Goal: Task Accomplishment & Management: Complete application form

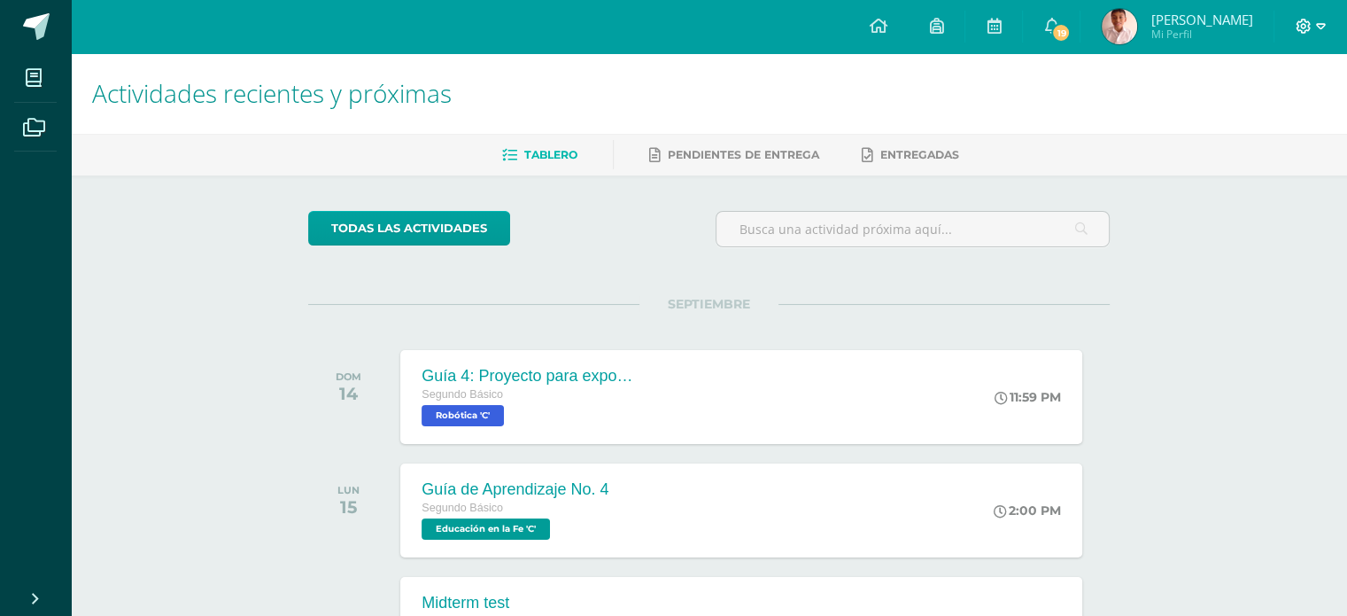
click at [1300, 27] on icon at bounding box center [1304, 27] width 16 height 16
click at [1257, 128] on span "Cerrar sesión" at bounding box center [1265, 120] width 80 height 17
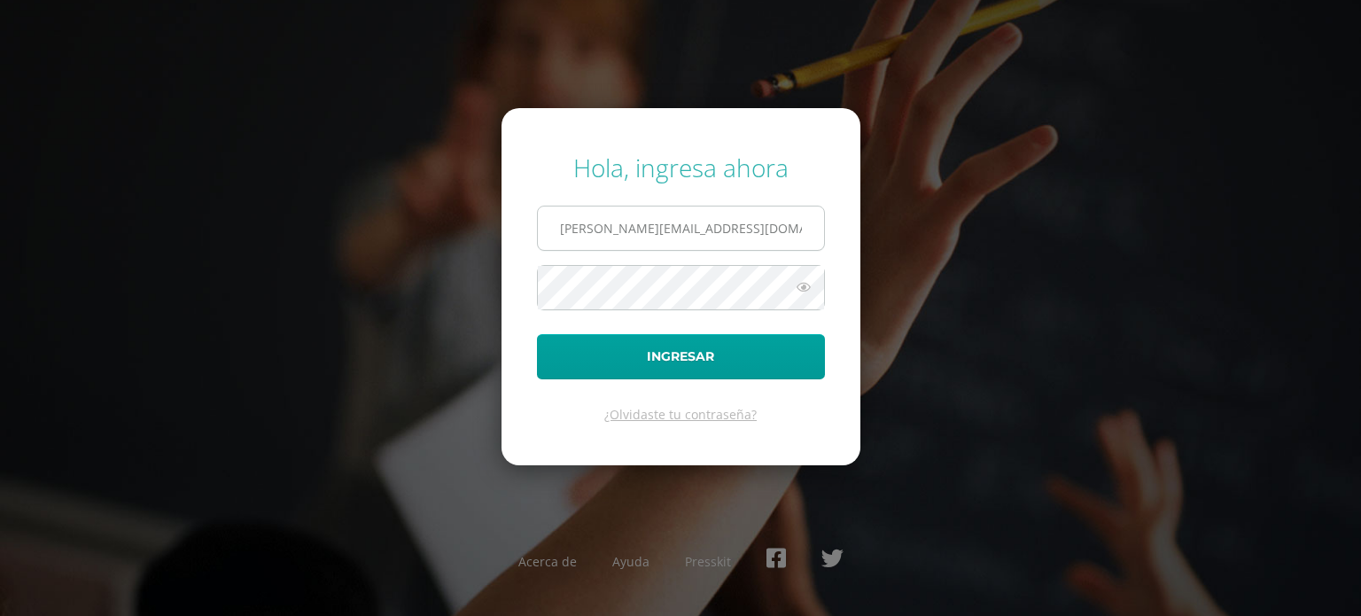
click at [759, 229] on input "[PERSON_NAME][EMAIL_ADDRESS][DOMAIN_NAME]" at bounding box center [681, 227] width 286 height 43
type input "[PERSON_NAME][EMAIL_ADDRESS][DOMAIN_NAME]"
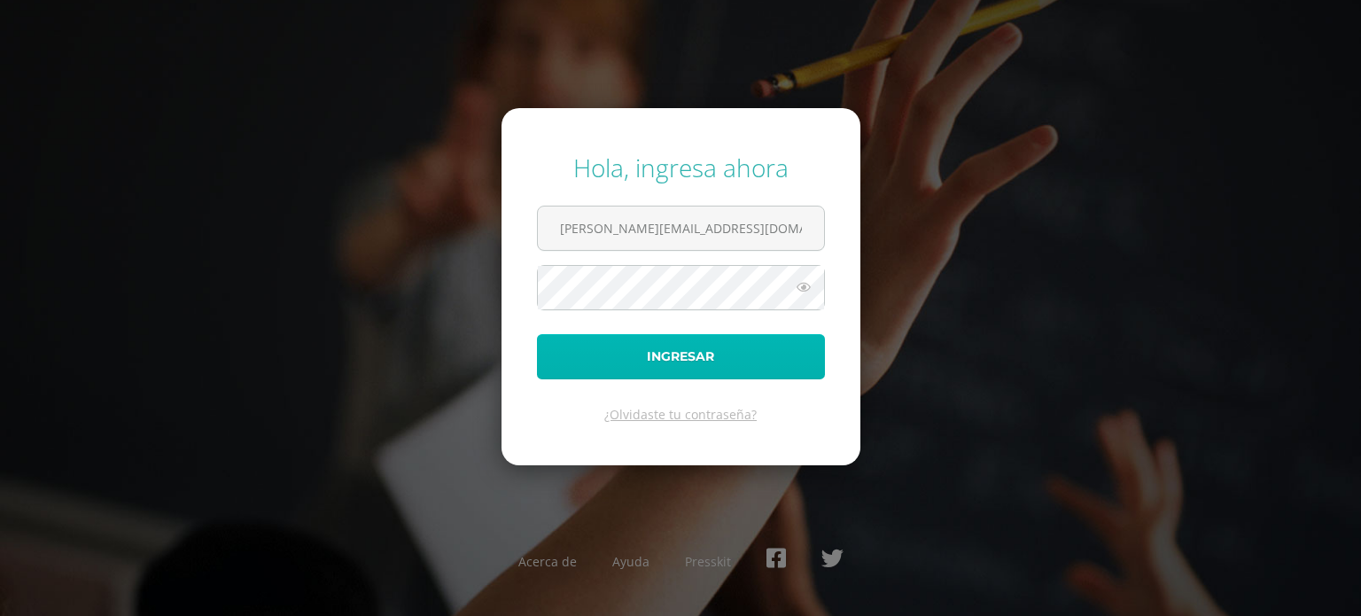
click at [651, 339] on button "Ingresar" at bounding box center [681, 356] width 288 height 45
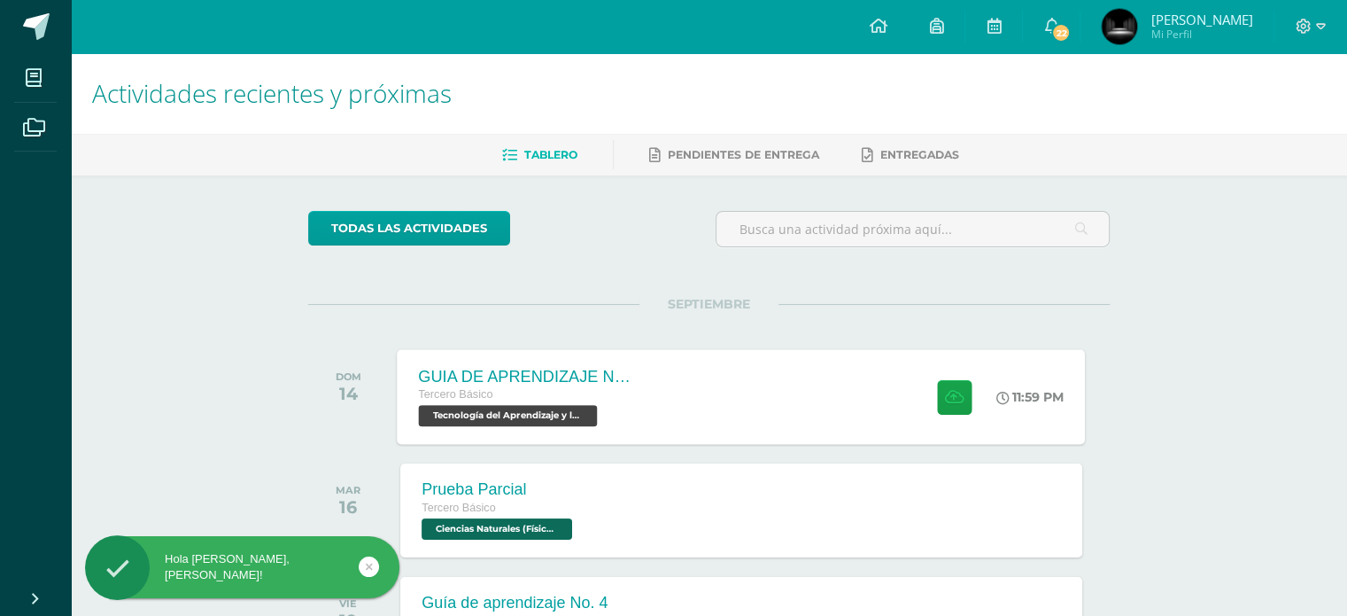
click at [758, 419] on div "GUIA DE APRENDIZAJE NO 3 Tercero Básico Tecnología del Aprendizaje y la Comunic…" at bounding box center [742, 396] width 688 height 95
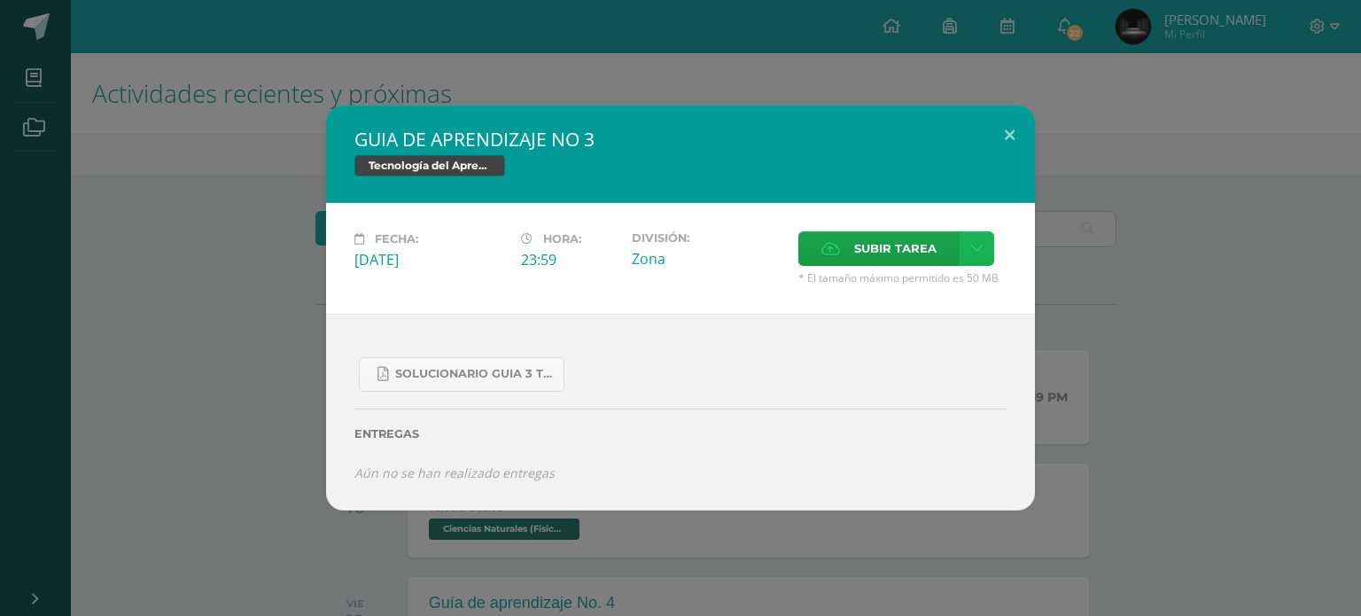
click at [983, 242] on link at bounding box center [976, 248] width 35 height 35
click at [926, 275] on link "Subir enlace" at bounding box center [913, 287] width 177 height 27
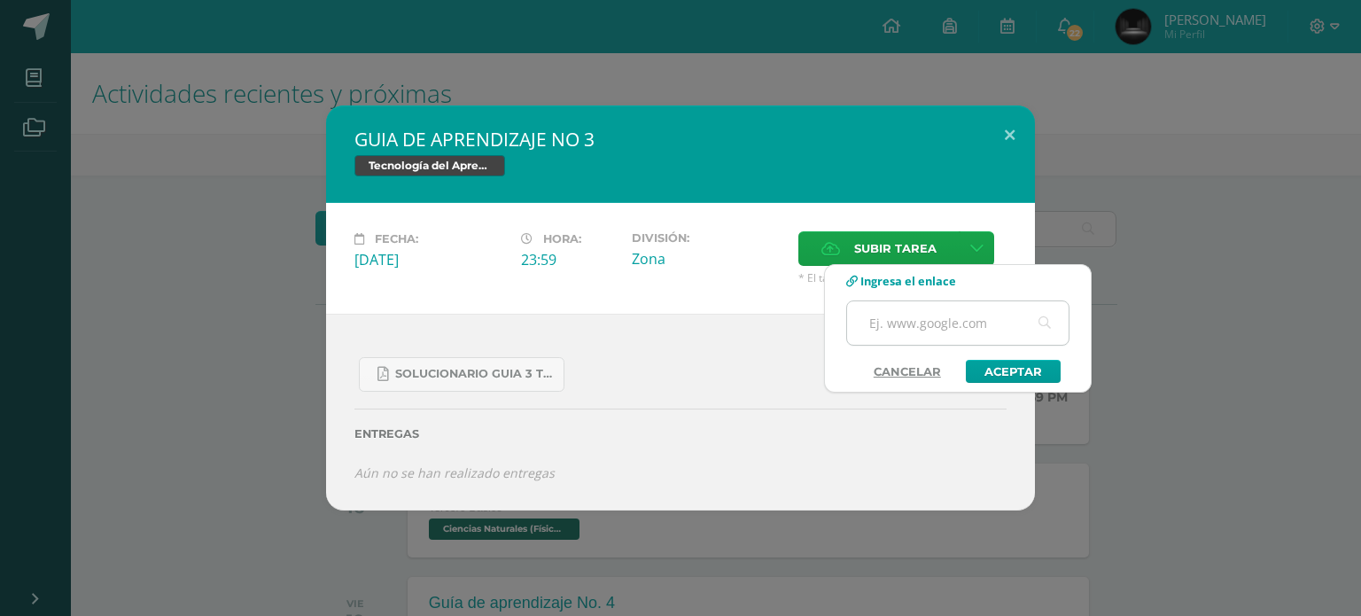
click at [935, 335] on input "text" at bounding box center [957, 322] width 221 height 43
paste input "https://youtu.be/NfNMuLtIYE8"
type input "https://youtu.be/NfNMuLtIYE8"
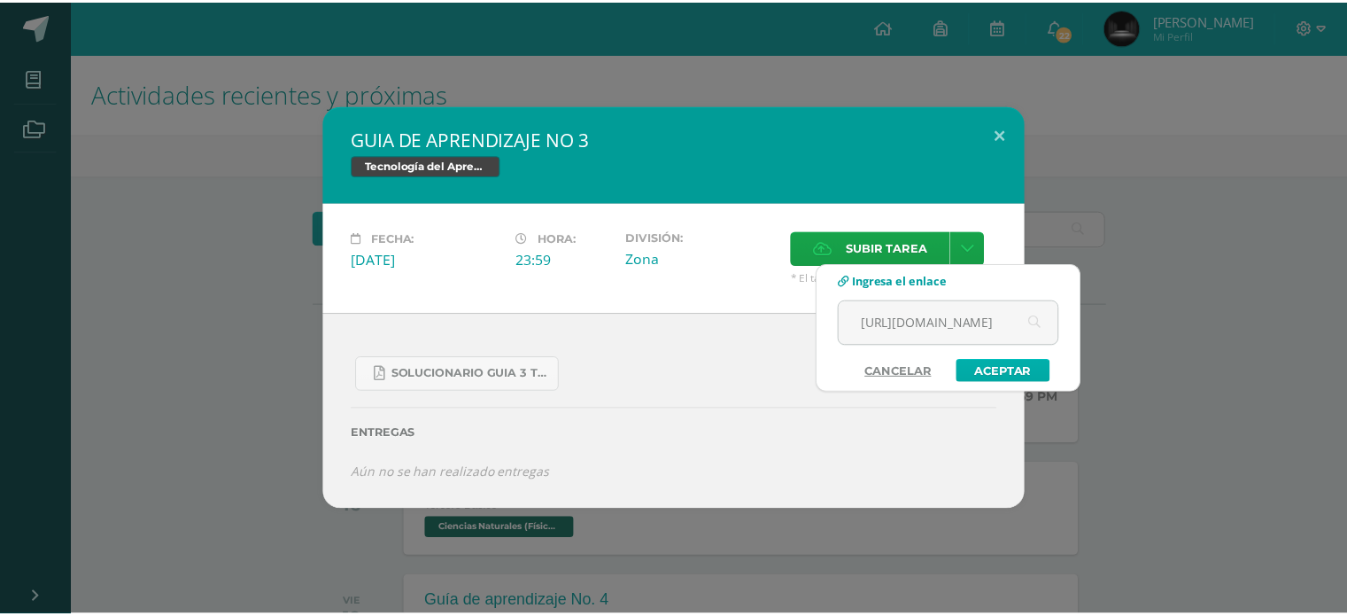
scroll to position [0, 0]
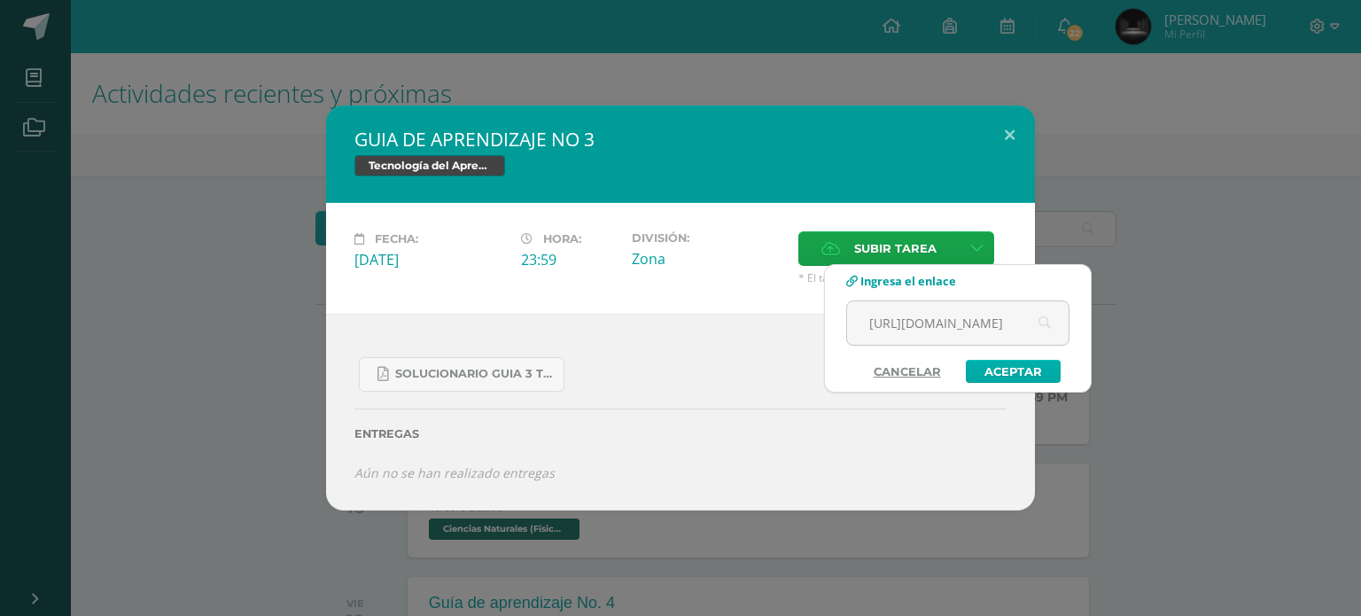
click at [1024, 376] on link "Aceptar" at bounding box center [1013, 371] width 95 height 23
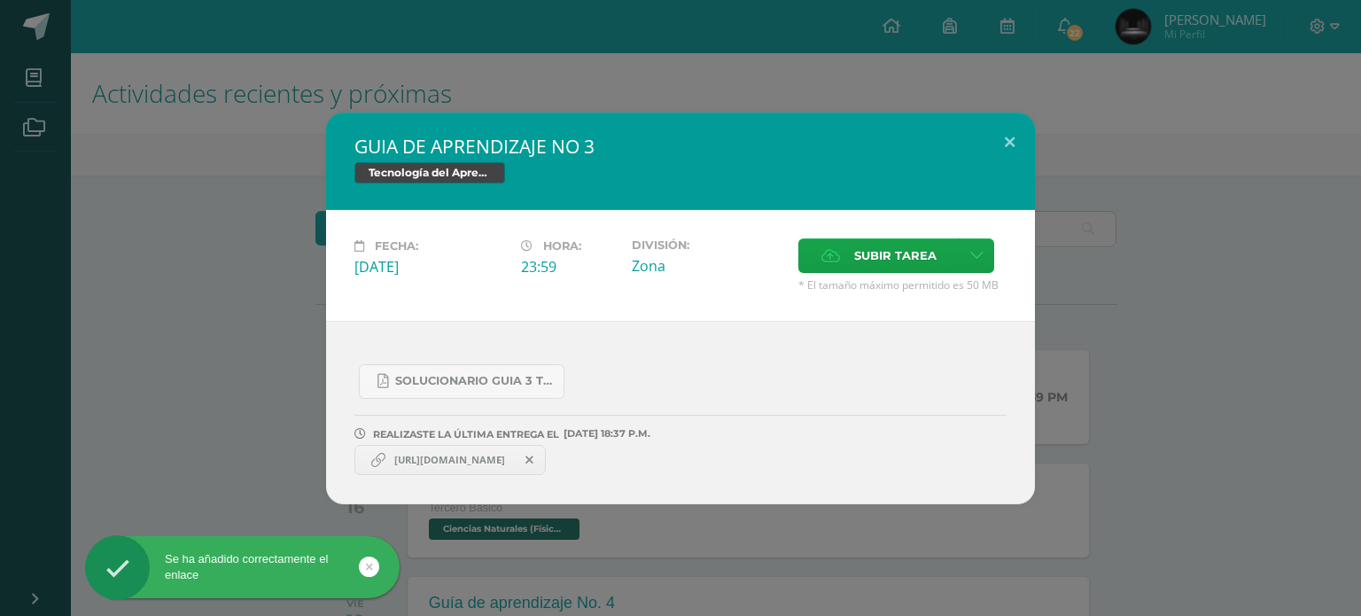
click at [468, 463] on span "https://youtu.be/NfNMuLtIYE8" at bounding box center [449, 460] width 128 height 14
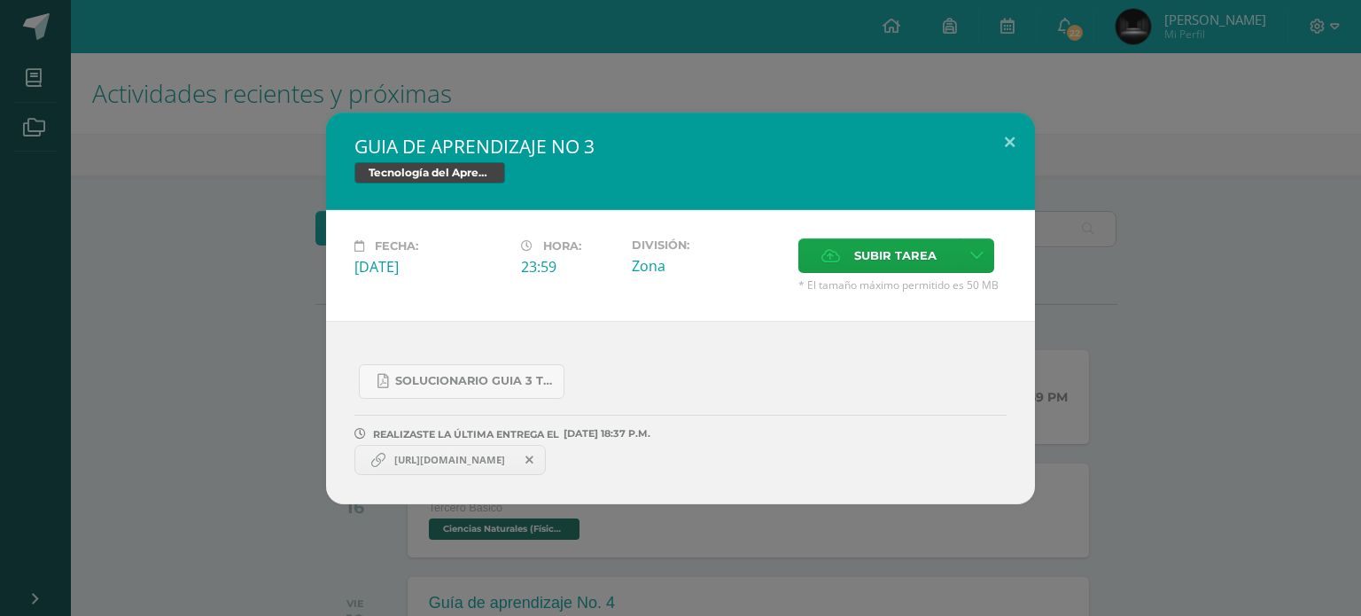
click at [508, 453] on span "https://youtu.be/NfNMuLtIYE8" at bounding box center [449, 460] width 128 height 14
click at [473, 459] on span "https://youtu.be/NfNMuLtIYE8" at bounding box center [449, 460] width 128 height 14
click at [438, 460] on span "https://youtu.be/NfNMuLtIYE8" at bounding box center [449, 460] width 128 height 14
click at [389, 454] on span "https://youtu.be/NfNMuLtIYE8" at bounding box center [449, 460] width 128 height 14
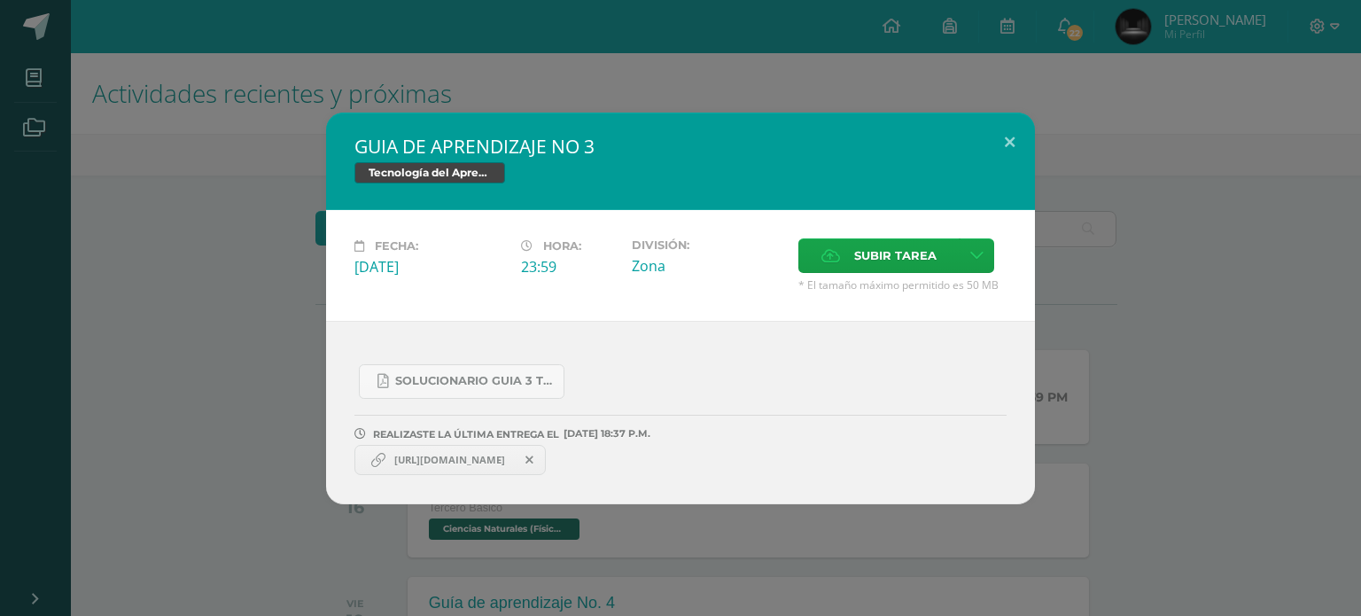
click at [375, 459] on icon at bounding box center [378, 460] width 14 height 14
drag, startPoint x: 387, startPoint y: 460, endPoint x: 559, endPoint y: 459, distance: 171.9
click at [546, 458] on link "https://youtu.be/NfNMuLtIYE8" at bounding box center [449, 460] width 191 height 30
copy link "https://youtu.be/NfNMuLtIYE8"
click at [633, 0] on div "GUIA DE APRENDIZAJE NO 3 Tecnología del Aprendizaje y la Comunicación (TIC) Fec…" at bounding box center [680, 308] width 1361 height 616
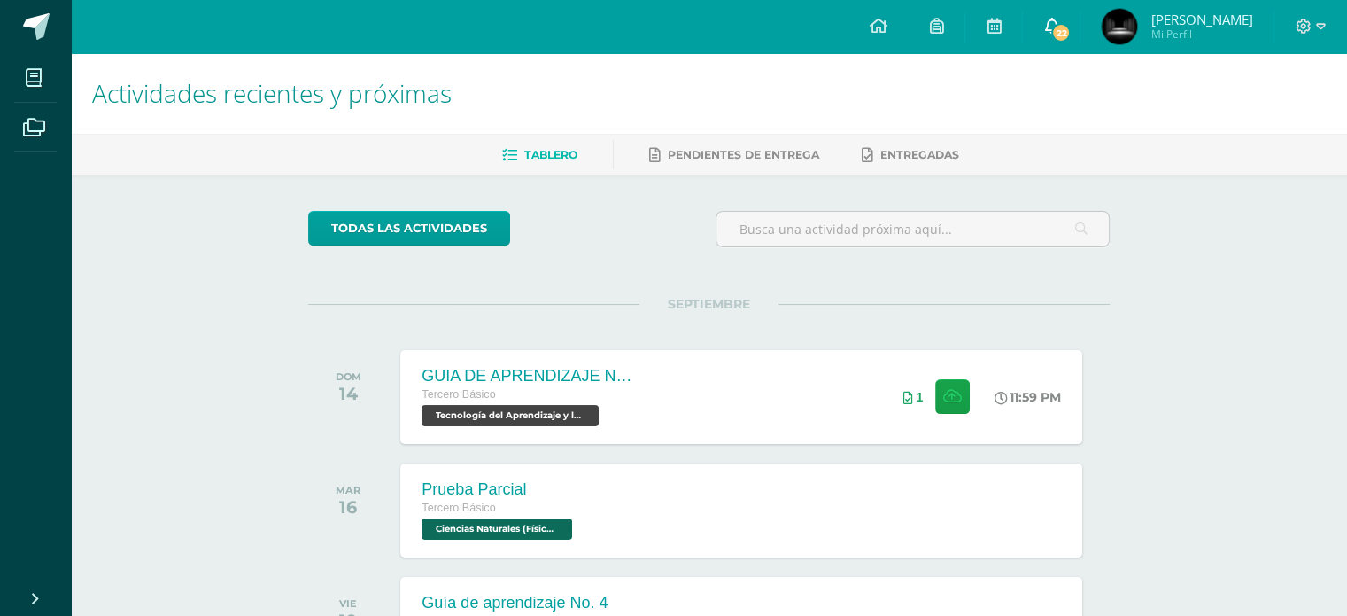
click at [1071, 36] on span "22" at bounding box center [1060, 32] width 19 height 19
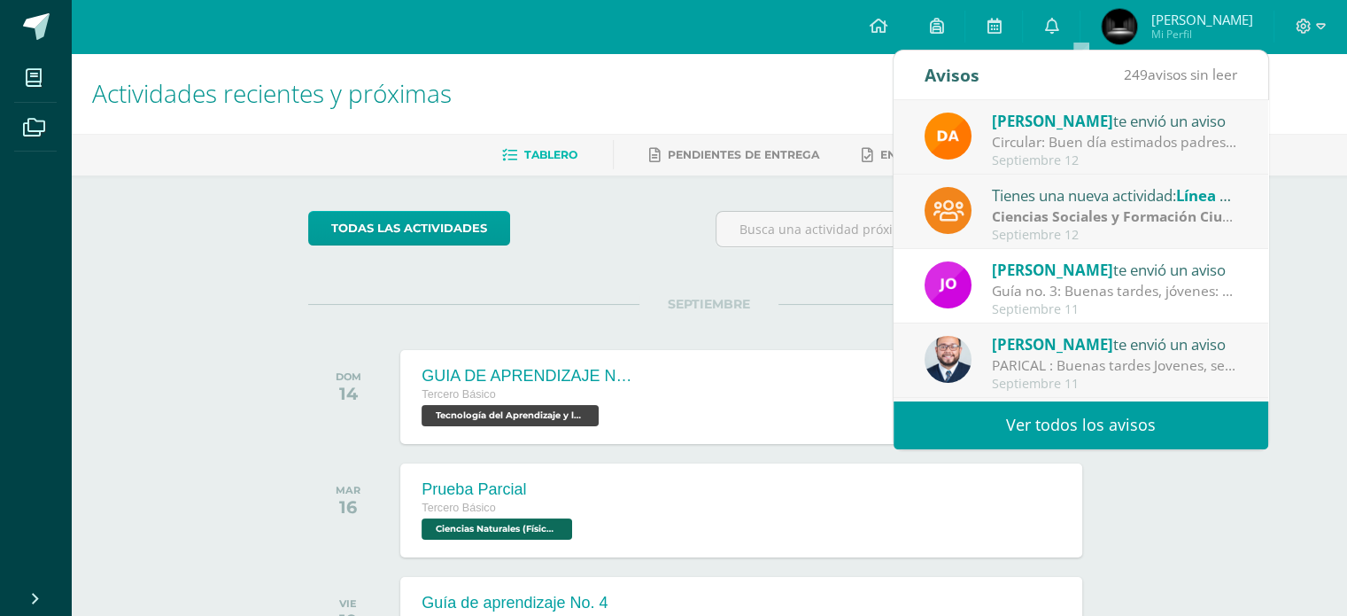
click at [1075, 144] on div "Circular: Buen día estimados padres de familia, por este medio les envío un cor…" at bounding box center [1115, 142] width 246 height 20
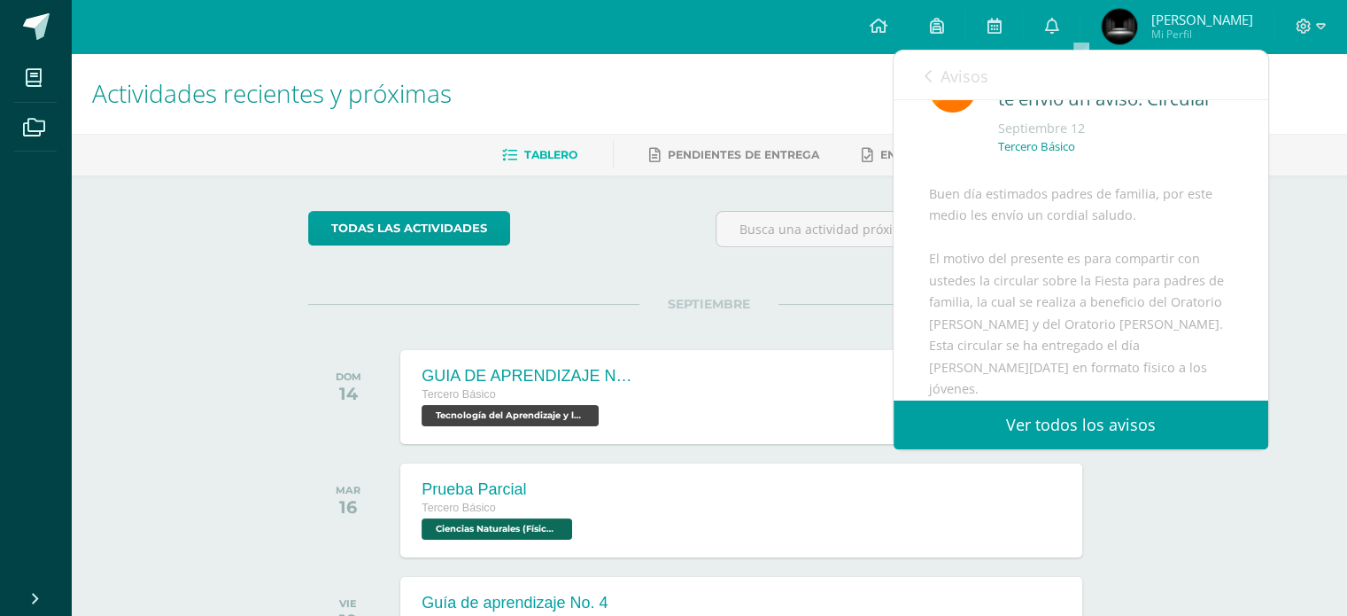
scroll to position [89, 0]
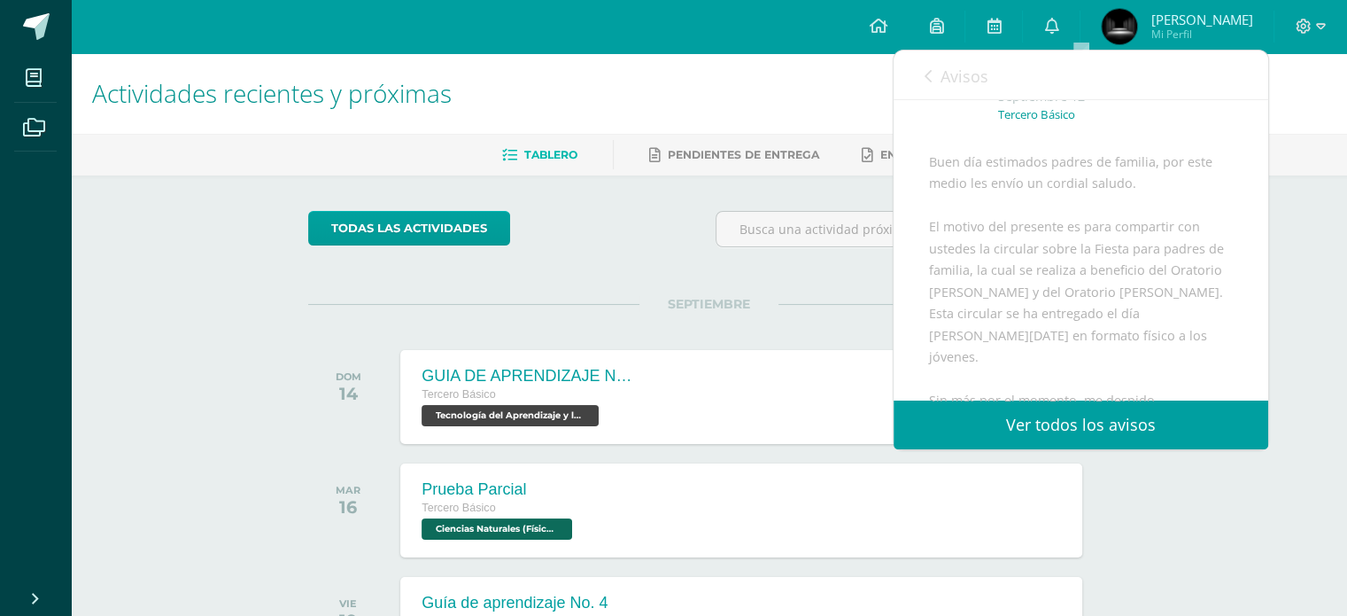
click at [921, 84] on div "Avisos 248 avisos sin leer Avisos" at bounding box center [1081, 75] width 375 height 50
drag, startPoint x: 936, startPoint y: 83, endPoint x: 918, endPoint y: 89, distance: 19.6
click at [935, 85] on link "Avisos" at bounding box center [957, 75] width 64 height 50
